Goal: Task Accomplishment & Management: Use online tool/utility

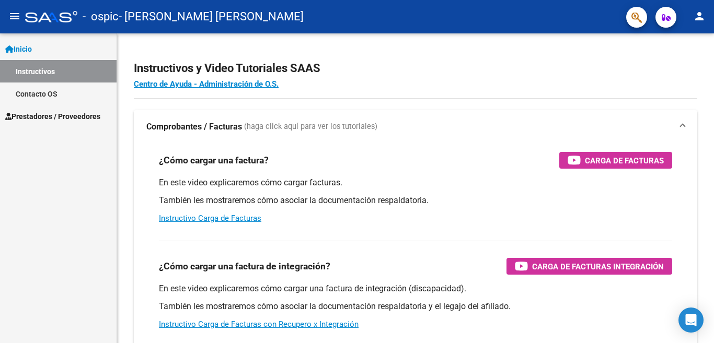
click at [48, 120] on span "Prestadores / Proveedores" at bounding box center [52, 116] width 95 height 11
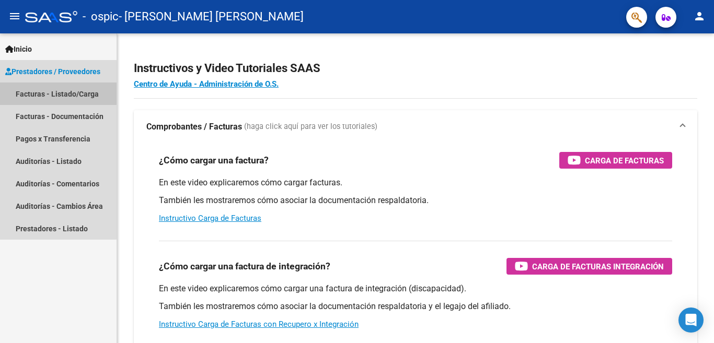
click at [31, 93] on link "Facturas - Listado/Carga" at bounding box center [58, 94] width 117 height 22
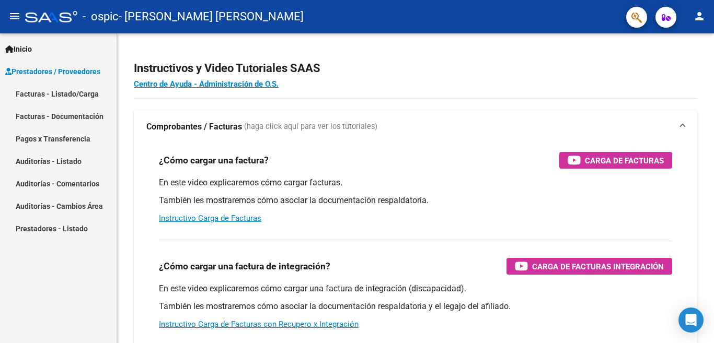
click at [85, 94] on link "Facturas - Listado/Carga" at bounding box center [58, 94] width 117 height 22
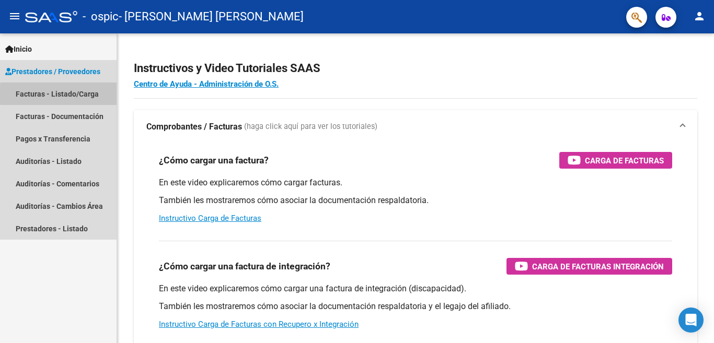
click at [37, 272] on div "Inicio Instructivos Contacto OS Prestadores / Proveedores Facturas - Listado/Ca…" at bounding box center [58, 188] width 117 height 310
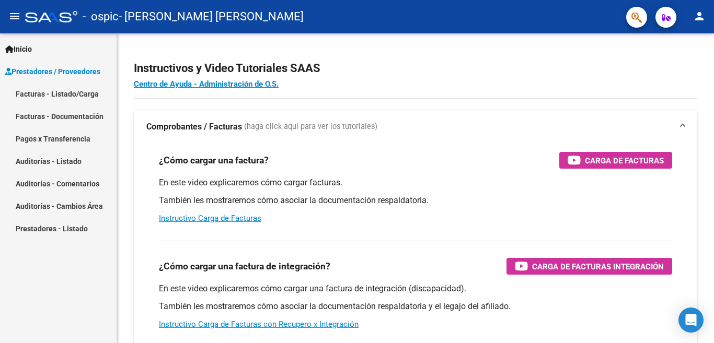
click at [71, 93] on link "Facturas - Listado/Carga" at bounding box center [58, 94] width 117 height 22
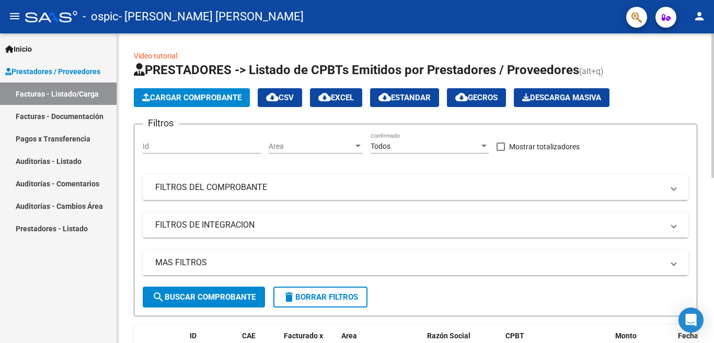
click at [170, 94] on span "Cargar Comprobante" at bounding box center [191, 97] width 99 height 9
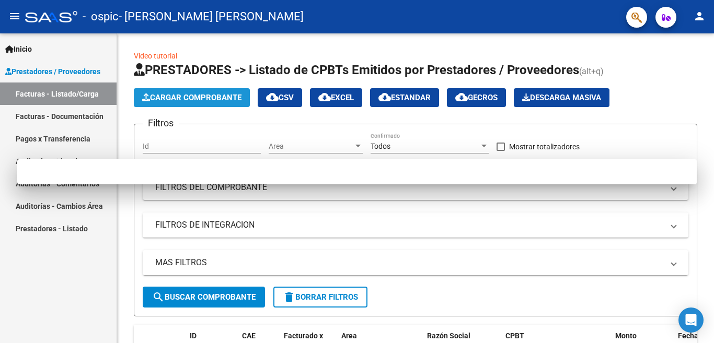
click at [179, 93] on div at bounding box center [357, 171] width 714 height 343
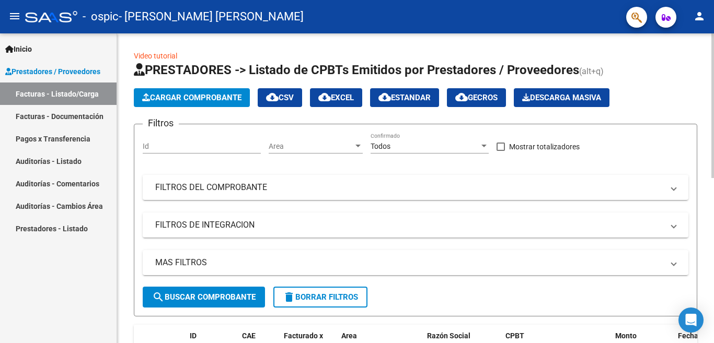
click at [183, 95] on span "Cargar Comprobante" at bounding box center [191, 97] width 99 height 9
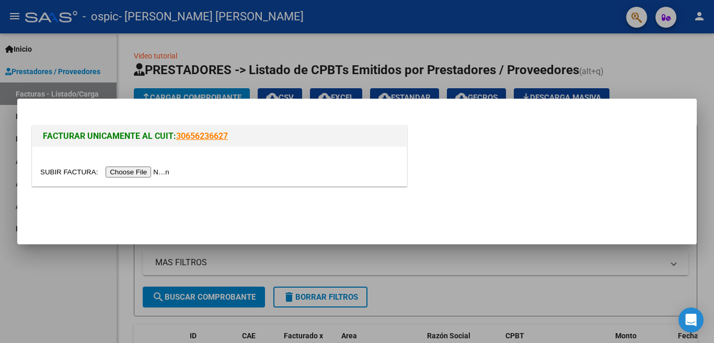
click at [145, 170] on input "file" at bounding box center [106, 172] width 132 height 11
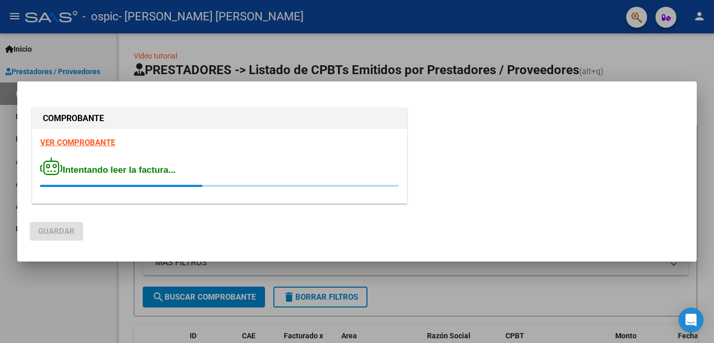
click at [227, 216] on mat-dialog-actions "Guardar" at bounding box center [357, 230] width 654 height 40
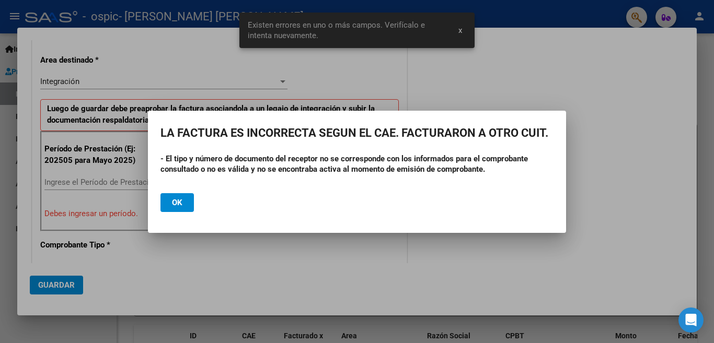
scroll to position [252, 0]
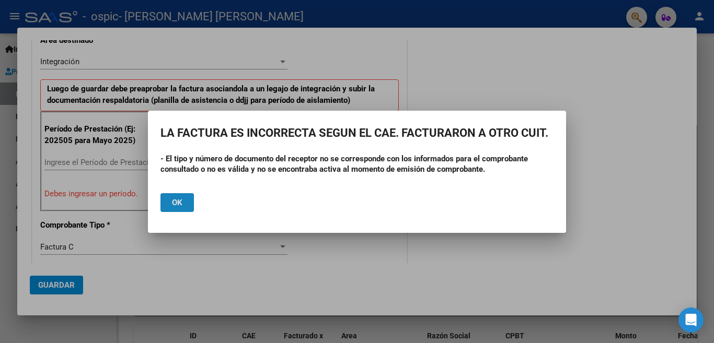
click at [174, 202] on span "Ok" at bounding box center [177, 202] width 10 height 9
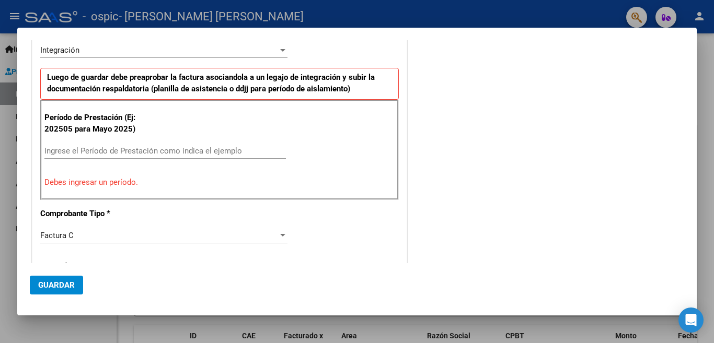
scroll to position [266, 0]
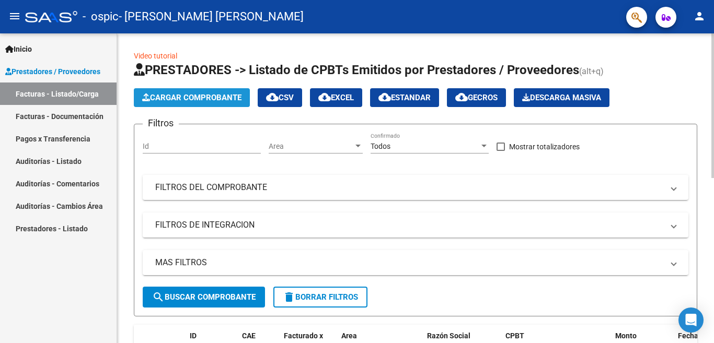
click at [216, 97] on span "Cargar Comprobante" at bounding box center [191, 97] width 99 height 9
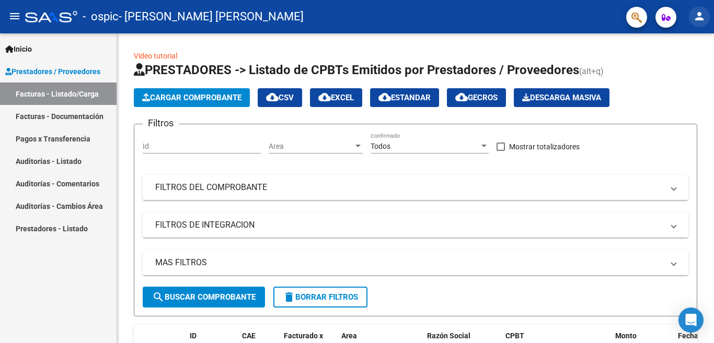
click at [701, 18] on mat-icon "person" at bounding box center [699, 16] width 13 height 13
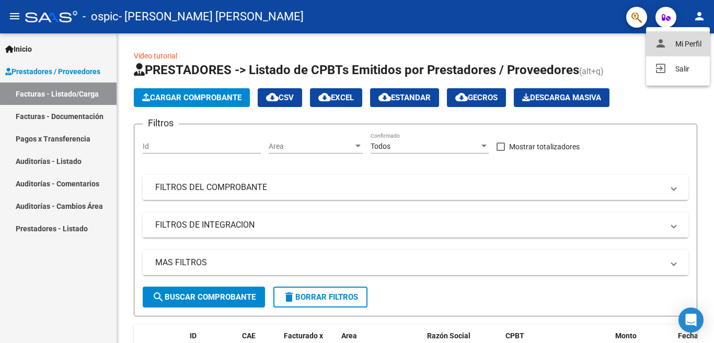
click at [677, 49] on button "person Mi Perfil" at bounding box center [678, 43] width 64 height 25
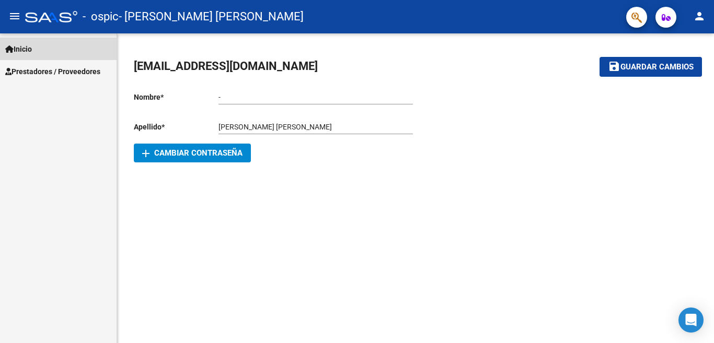
click at [34, 42] on link "Inicio" at bounding box center [58, 49] width 117 height 22
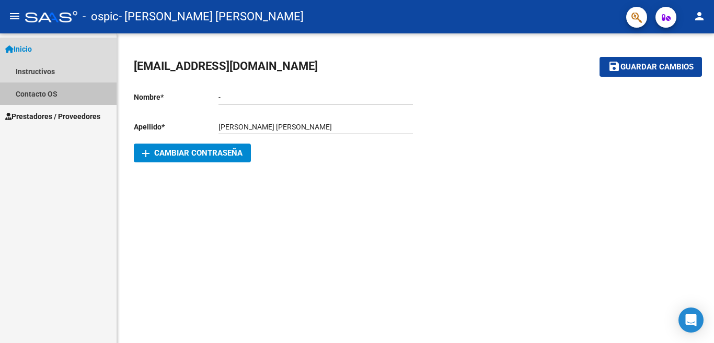
click at [43, 97] on link "Contacto OS" at bounding box center [58, 94] width 117 height 22
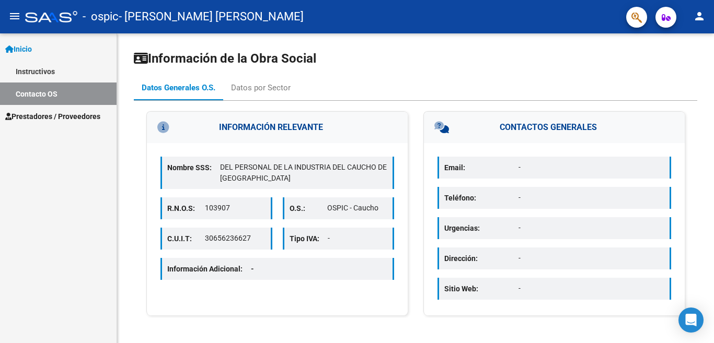
click at [160, 129] on icon at bounding box center [181, 127] width 49 height 11
click at [260, 89] on div "Datos por Sector" at bounding box center [261, 87] width 60 height 11
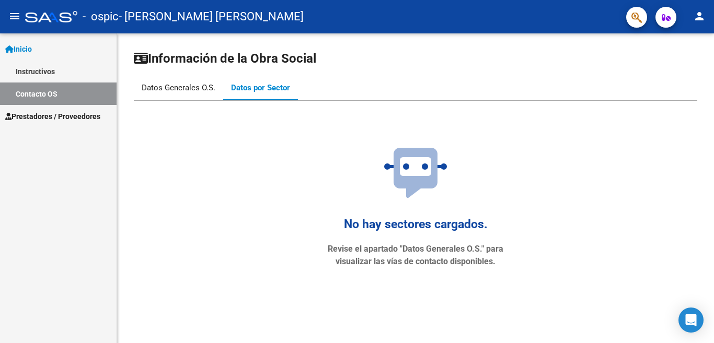
click at [185, 89] on div "Datos Generales O.S." at bounding box center [179, 87] width 74 height 11
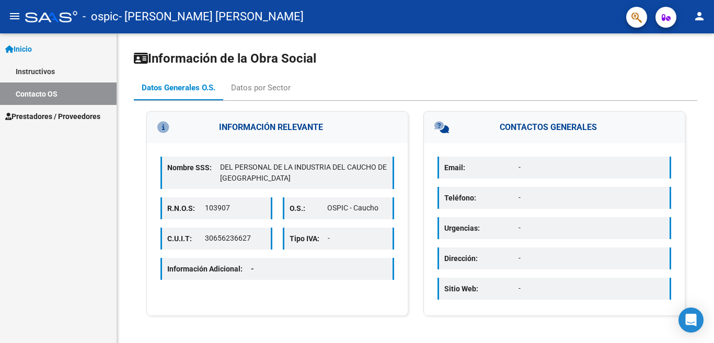
click at [159, 126] on icon at bounding box center [181, 127] width 49 height 11
click at [16, 17] on mat-icon "menu" at bounding box center [14, 16] width 13 height 13
